Goal: Task Accomplishment & Management: Use online tool/utility

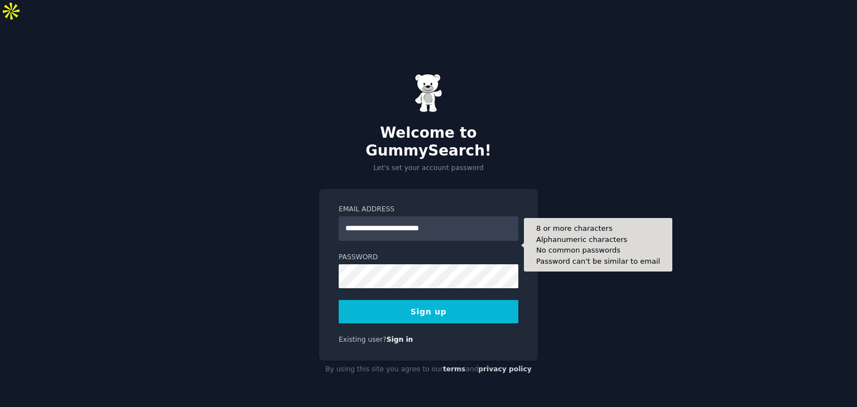
type input "**********"
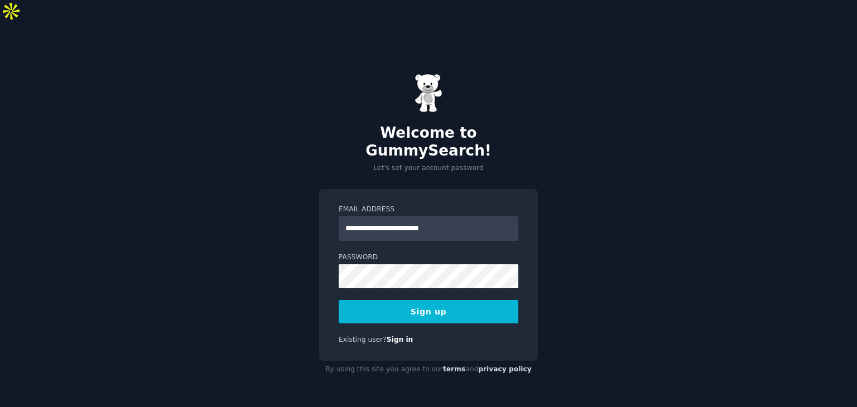
click at [413, 300] on button "Sign up" at bounding box center [429, 311] width 180 height 23
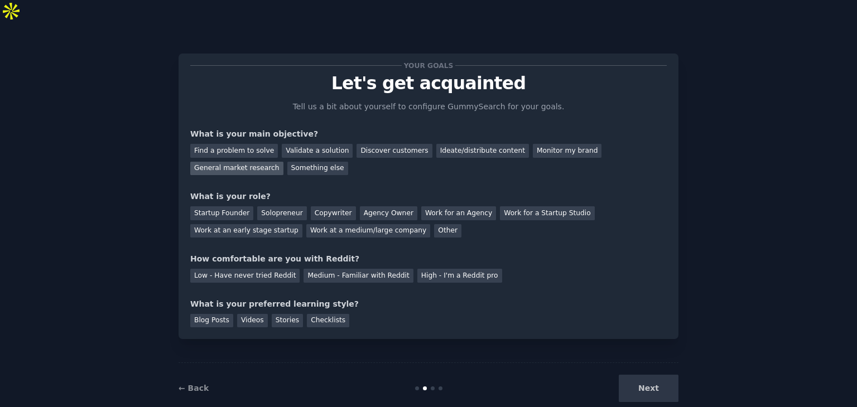
click at [283, 162] on div "General market research" at bounding box center [236, 169] width 93 height 14
click at [370, 144] on div "Discover customers" at bounding box center [394, 151] width 75 height 14
click at [426, 206] on div "Work for an Agency" at bounding box center [458, 213] width 75 height 14
click at [283, 162] on div "General market research" at bounding box center [236, 169] width 93 height 14
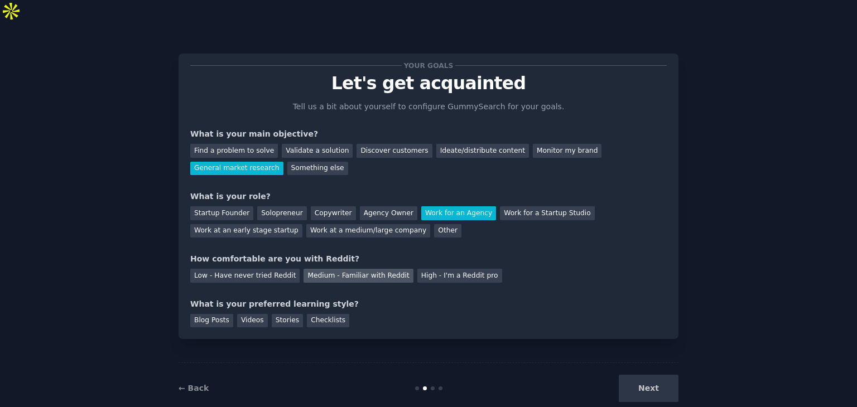
click at [338, 269] on div "Medium - Familiar with Reddit" at bounding box center [358, 276] width 109 height 14
click at [205, 314] on div "Blog Posts" at bounding box center [211, 321] width 43 height 14
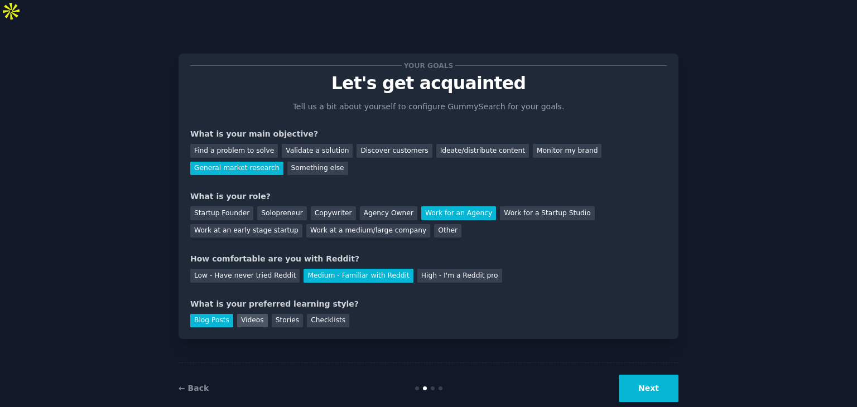
click at [251, 314] on div "Videos" at bounding box center [252, 321] width 31 height 14
click at [211, 314] on div "Blog Posts" at bounding box center [211, 321] width 43 height 14
click at [649, 375] on button "Next" at bounding box center [649, 388] width 60 height 27
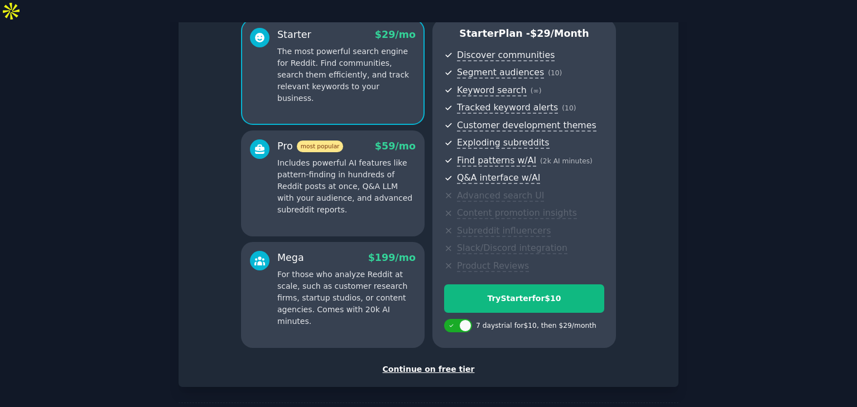
scroll to position [103, 0]
click at [454, 364] on div "Continue on free tier" at bounding box center [428, 370] width 476 height 12
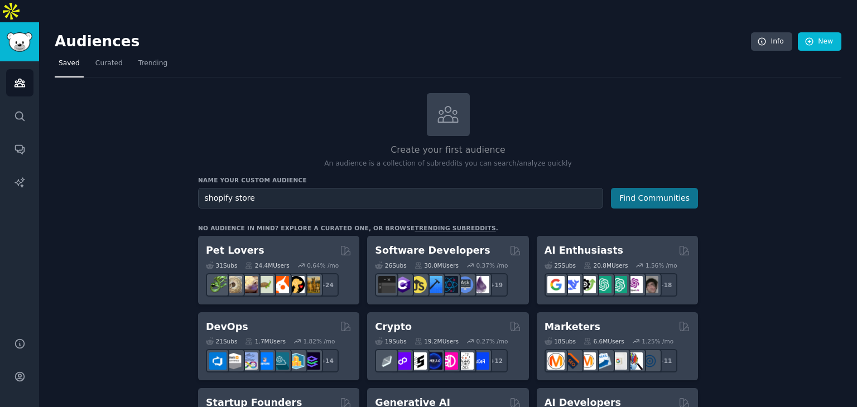
type input "shopify store"
click at [647, 188] on button "Find Communities" at bounding box center [654, 198] width 87 height 21
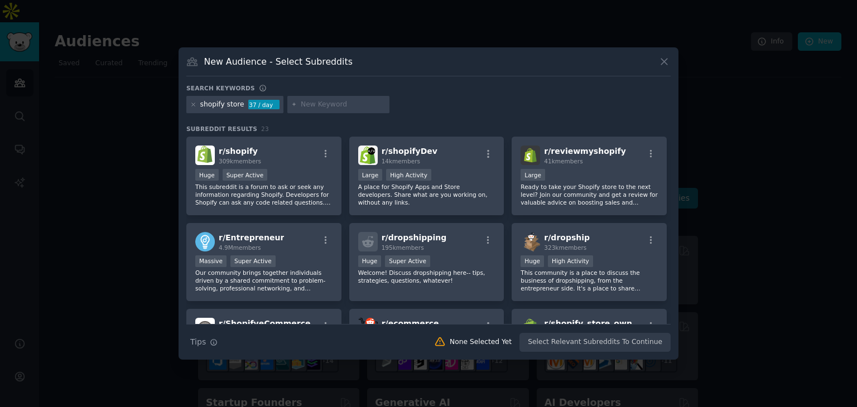
click button at bounding box center [664, 61] width 13 height 13
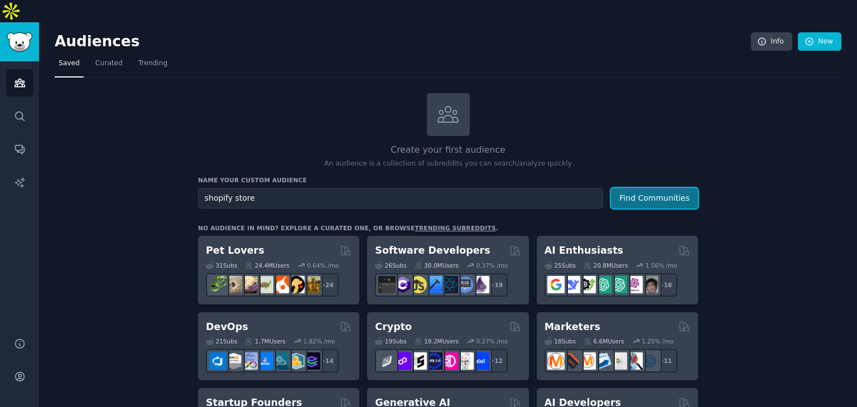
click at [647, 188] on button "Find Communities" at bounding box center [654, 198] width 87 height 21
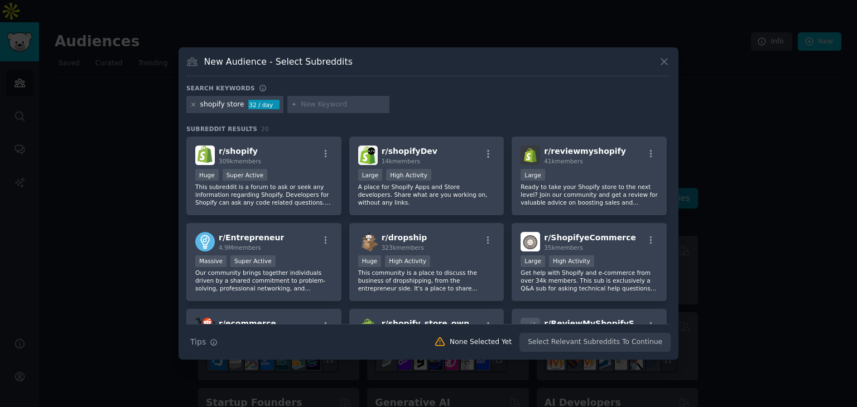
click at [191, 104] on icon at bounding box center [193, 105] width 6 height 6
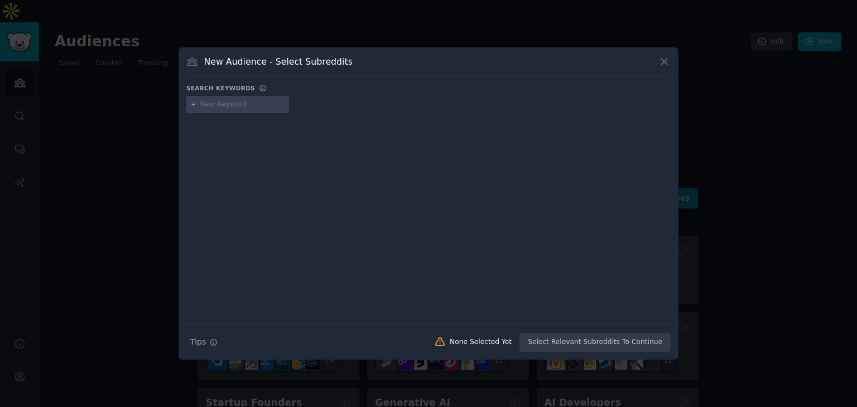
click at [244, 105] on input "text" at bounding box center [242, 105] width 85 height 10
type input "shopify"
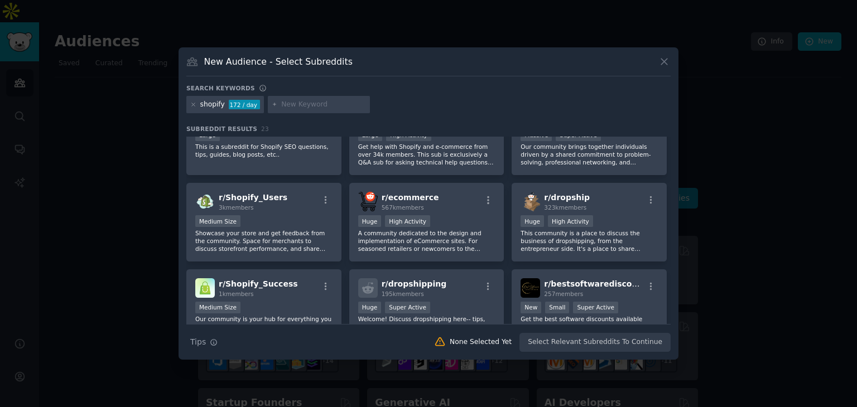
scroll to position [128, 0]
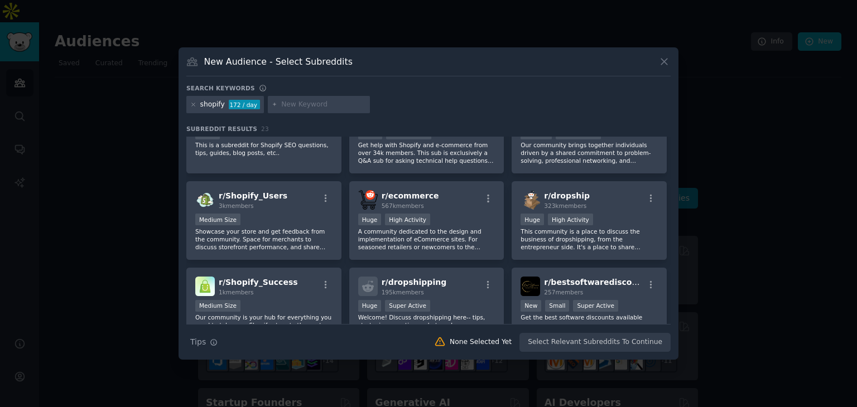
click at [670, 184] on div "New Audience - Select Subreddits Search keywords shopify 172 / day Subreddit Re…" at bounding box center [429, 203] width 500 height 313
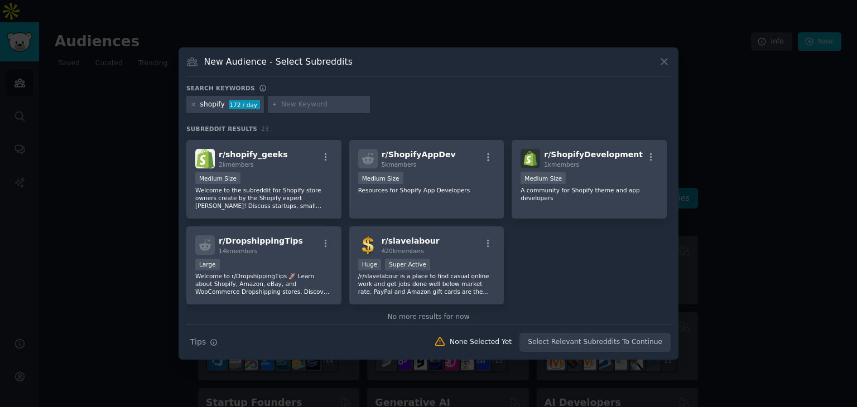
scroll to position [0, 0]
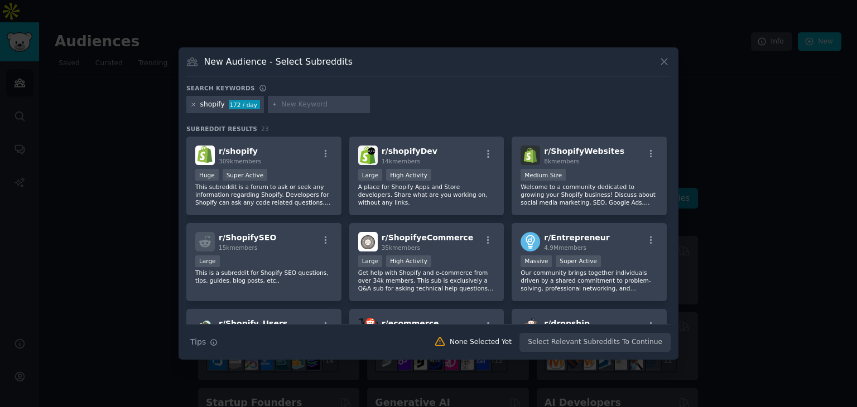
click at [192, 104] on icon at bounding box center [193, 104] width 3 height 3
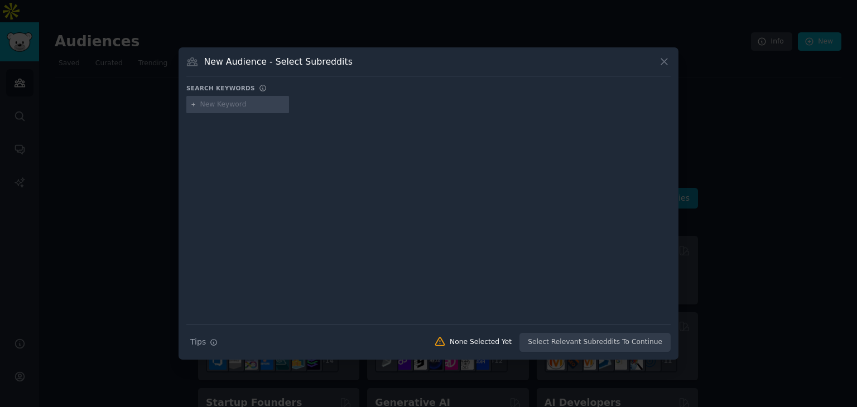
click at [220, 104] on input "text" at bounding box center [242, 105] width 85 height 10
type input "ecommerce growth"
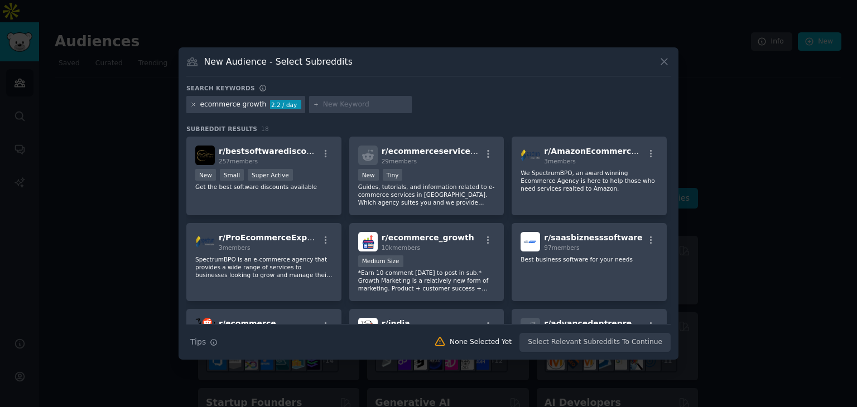
click at [193, 105] on icon at bounding box center [193, 105] width 6 height 6
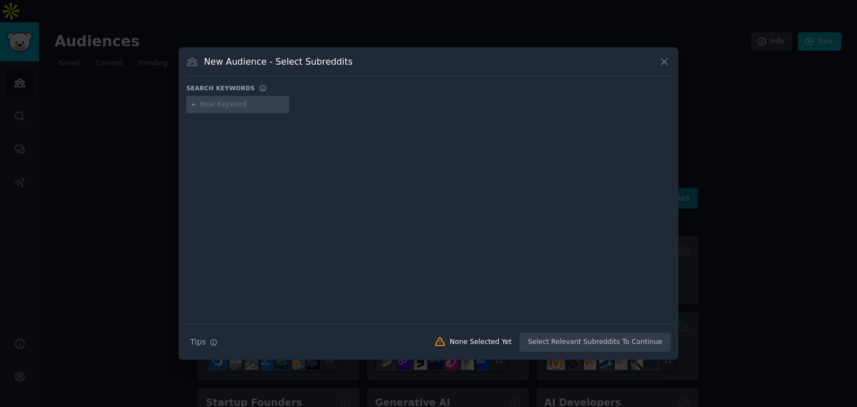
click at [243, 105] on input "text" at bounding box center [242, 105] width 85 height 10
type input "s"
click at [665, 63] on icon at bounding box center [664, 62] width 12 height 12
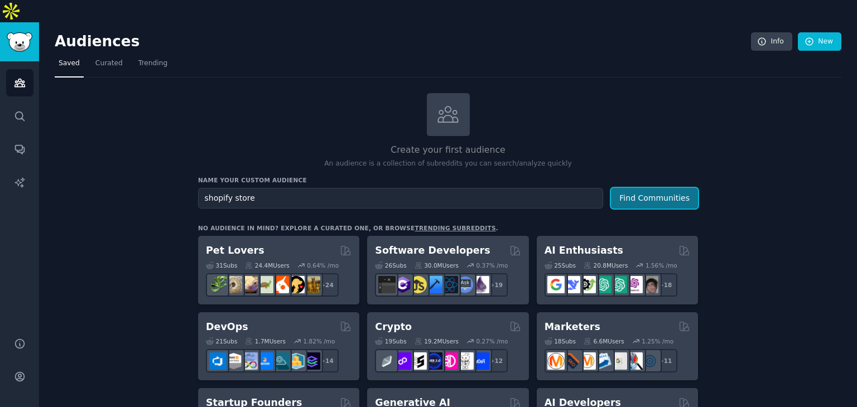
click at [643, 188] on button "Find Communities" at bounding box center [654, 198] width 87 height 21
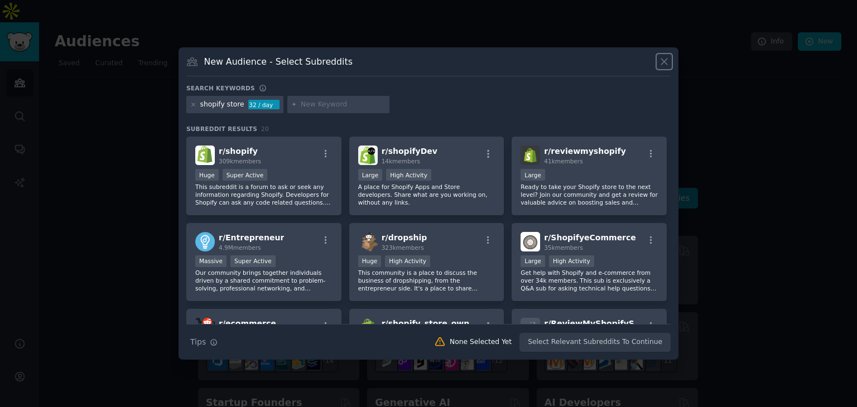
click at [660, 60] on icon at bounding box center [664, 62] width 12 height 12
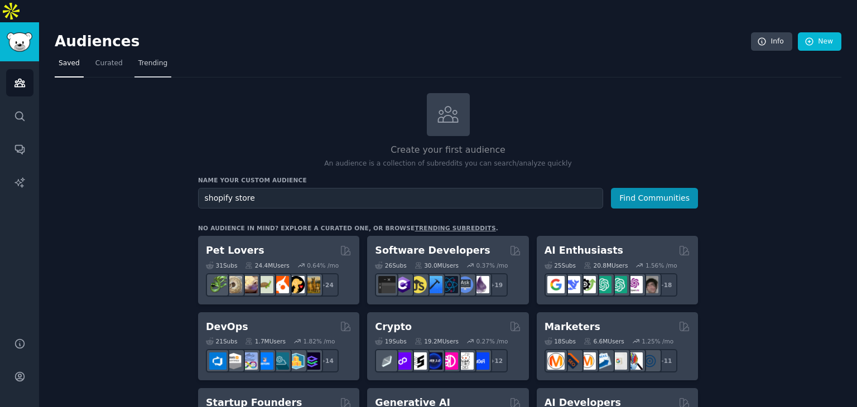
click at [146, 55] on link "Trending" at bounding box center [152, 66] width 37 height 23
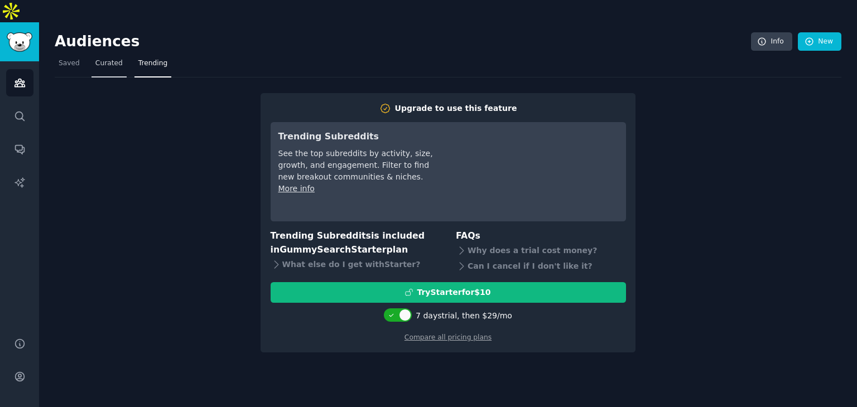
click at [103, 59] on span "Curated" at bounding box center [108, 64] width 27 height 10
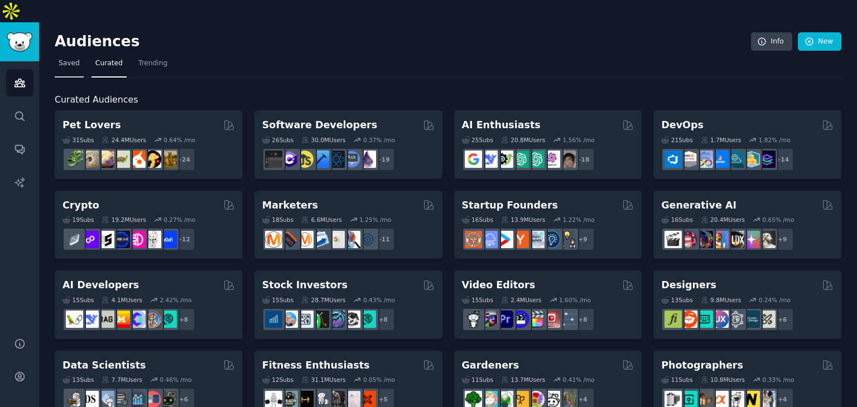
click at [63, 59] on span "Saved" at bounding box center [69, 64] width 21 height 10
